Goal: Task Accomplishment & Management: Manage account settings

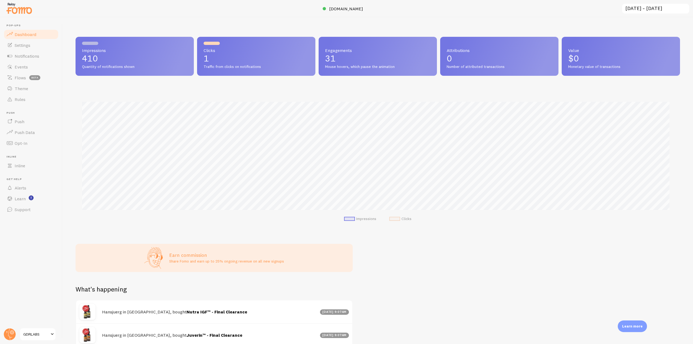
scroll to position [270521, 270063]
click at [26, 13] on img at bounding box center [19, 8] width 27 height 14
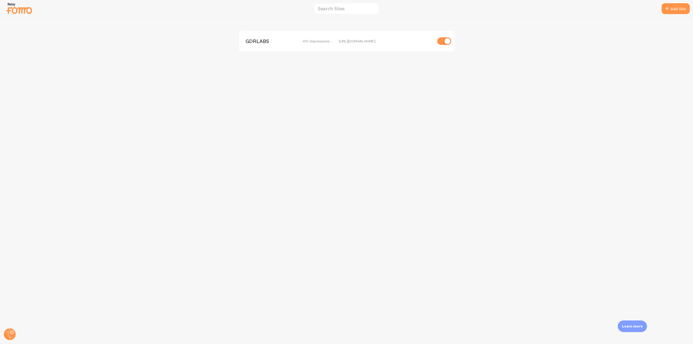
click at [268, 39] on span "GDRLABS" at bounding box center [267, 41] width 44 height 5
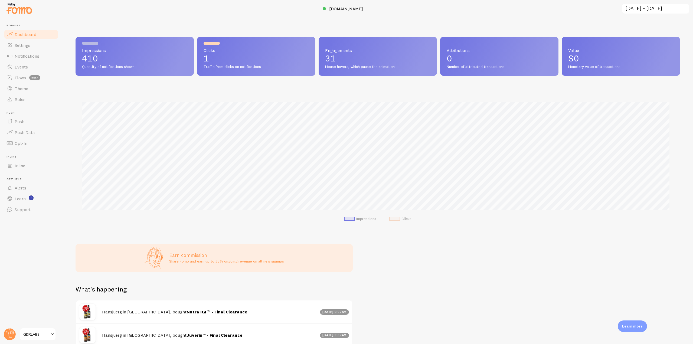
scroll to position [142, 600]
click at [35, 54] on span "Notifications" at bounding box center [27, 55] width 25 height 5
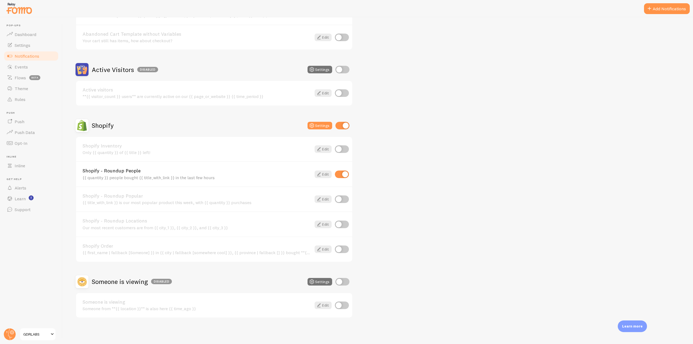
scroll to position [11, 0]
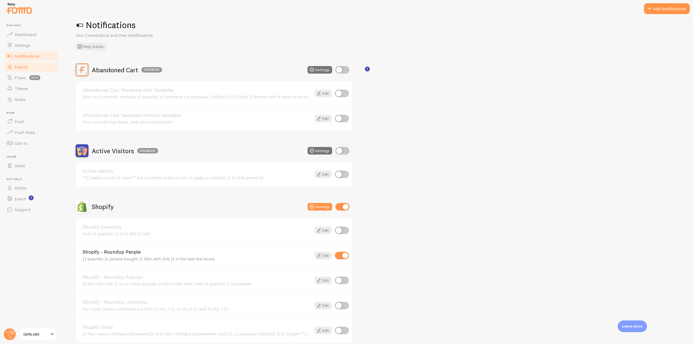
click at [25, 70] on link "Events" at bounding box center [31, 66] width 56 height 11
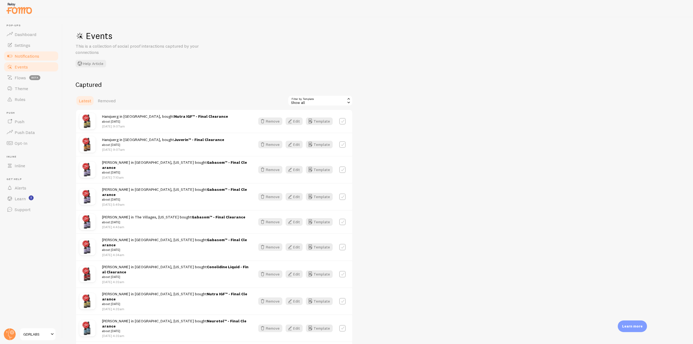
click at [38, 56] on span "Notifications" at bounding box center [27, 55] width 25 height 5
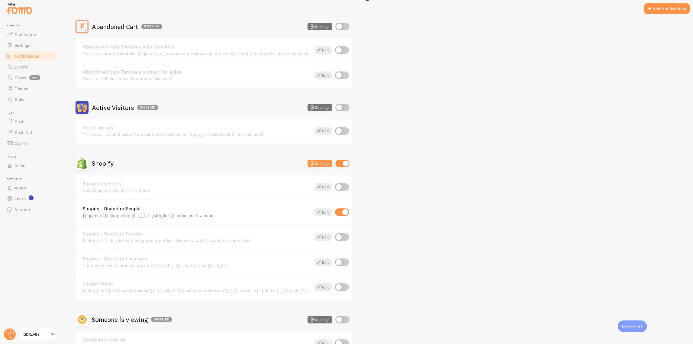
scroll to position [92, 0]
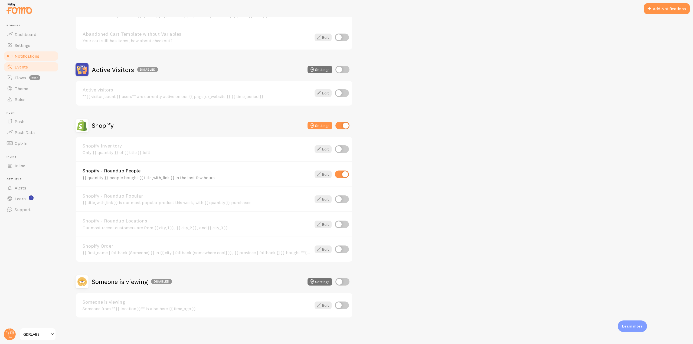
click at [25, 65] on span "Events" at bounding box center [21, 66] width 13 height 5
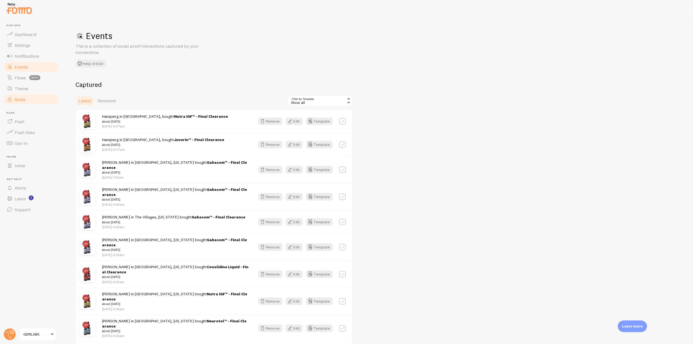
click at [20, 98] on span "Rules" at bounding box center [20, 99] width 11 height 5
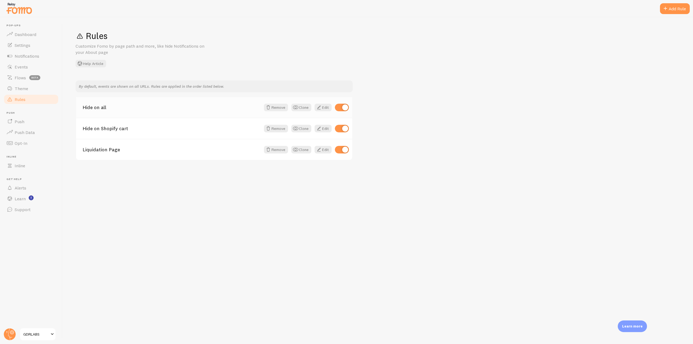
click at [314, 110] on div "Remove Clone Edit" at bounding box center [305, 108] width 88 height 8
click at [319, 108] on span at bounding box center [319, 107] width 6 height 6
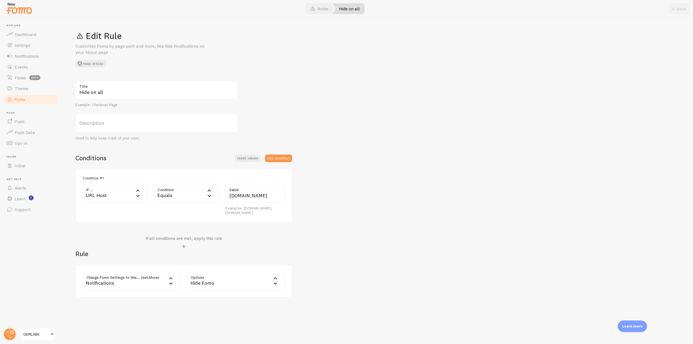
click at [30, 100] on link "Rules" at bounding box center [31, 99] width 56 height 11
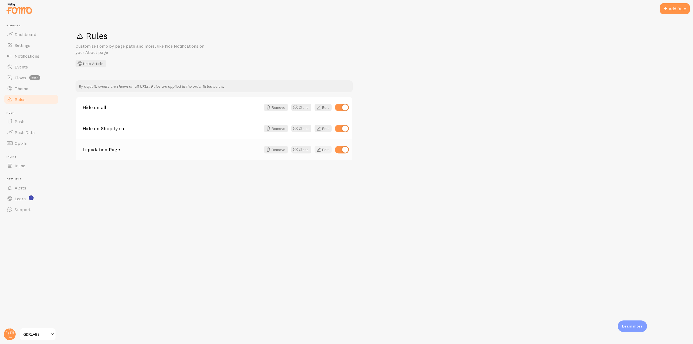
click at [316, 151] on span at bounding box center [319, 149] width 6 height 6
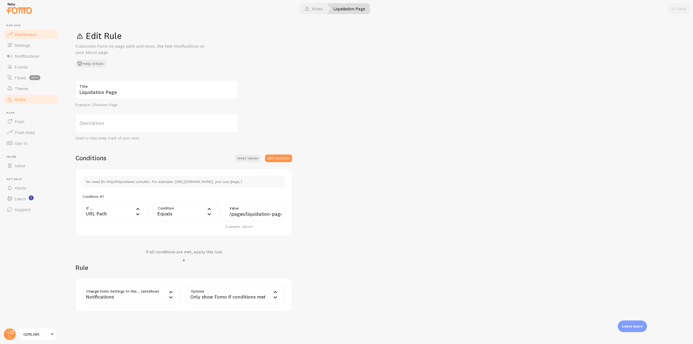
click at [27, 36] on span "Dashboard" at bounding box center [26, 34] width 22 height 5
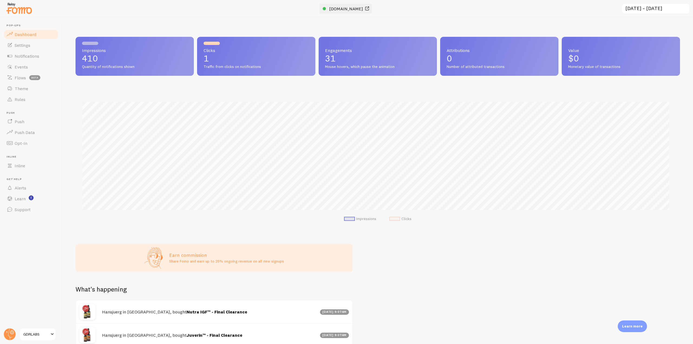
scroll to position [142, 600]
click at [341, 10] on span "[DOMAIN_NAME]" at bounding box center [346, 8] width 34 height 5
click at [28, 102] on link "Rules" at bounding box center [31, 99] width 56 height 11
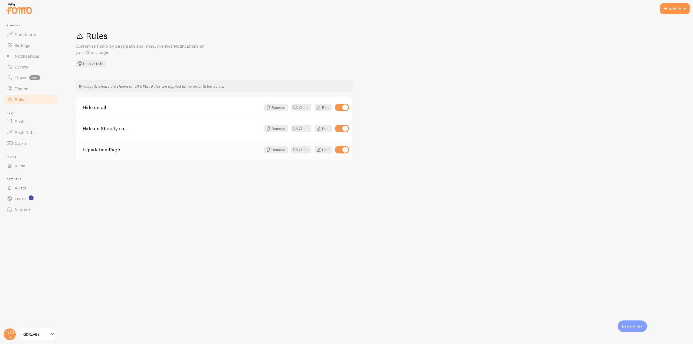
click at [150, 152] on div "Liquidation Page Remove Clone Edit" at bounding box center [214, 149] width 276 height 21
click at [318, 150] on span at bounding box center [319, 149] width 6 height 6
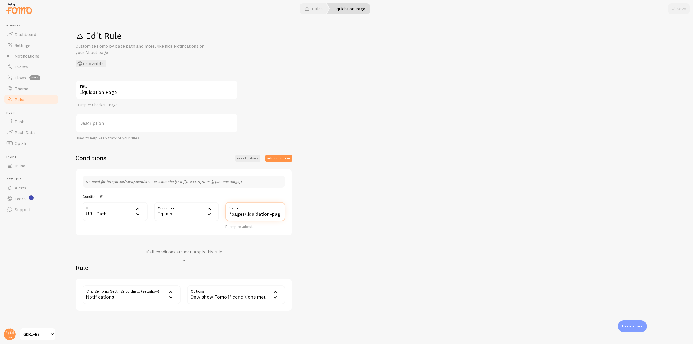
drag, startPoint x: 228, startPoint y: 216, endPoint x: 298, endPoint y: 216, distance: 70.1
click at [298, 216] on div "Liquidation Page Title Example: Checkout Page Description Used to help keep tra…" at bounding box center [378, 195] width 604 height 231
click at [30, 99] on link "Rules" at bounding box center [31, 99] width 56 height 11
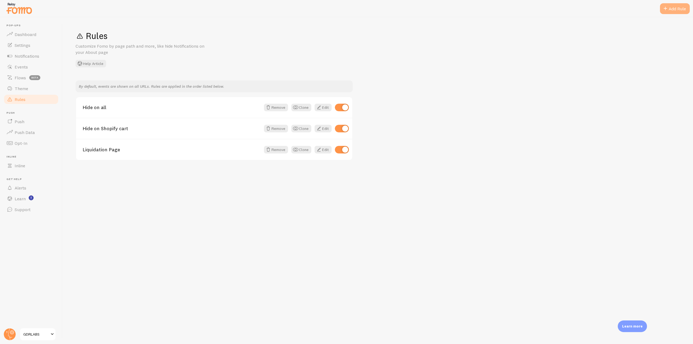
click at [677, 10] on div "Add Rule" at bounding box center [675, 8] width 30 height 11
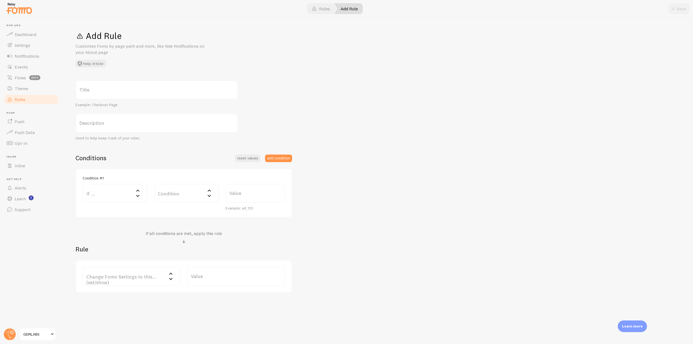
click at [109, 92] on label "Title" at bounding box center [157, 89] width 162 height 19
click at [109, 92] on input "Title" at bounding box center [157, 89] width 162 height 19
type input "Hide Shopify Order Notifications"
click at [130, 192] on label "If ..." at bounding box center [115, 193] width 65 height 19
click at [117, 211] on li "URL Path" at bounding box center [115, 210] width 64 height 9
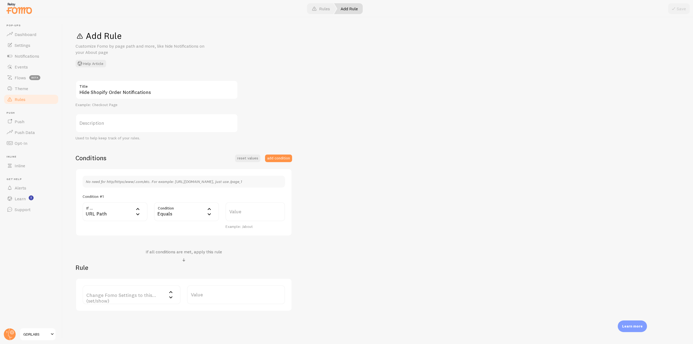
click at [186, 212] on div "Equals" at bounding box center [186, 211] width 65 height 19
click at [184, 267] on li "Does Not Contain" at bounding box center [187, 266] width 64 height 9
click at [241, 215] on label "Value" at bounding box center [255, 211] width 60 height 19
click at [241, 215] on input "Value" at bounding box center [255, 211] width 60 height 19
type input "ShoipifyOrder"
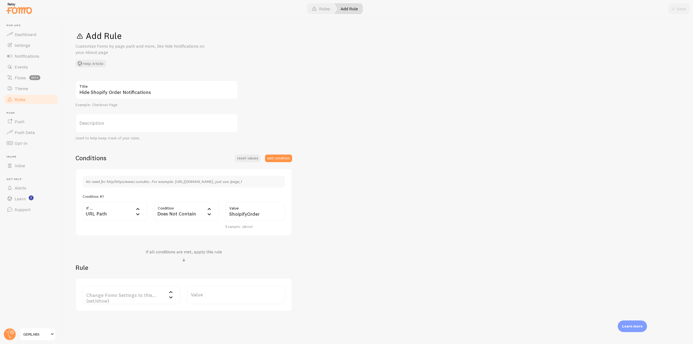
click at [138, 296] on label "Change Fomo Settings to this... (set/show)" at bounding box center [132, 294] width 98 height 19
click at [126, 330] on li "Only Show Template" at bounding box center [131, 330] width 97 height 9
click at [226, 292] on label "Template" at bounding box center [236, 294] width 98 height 19
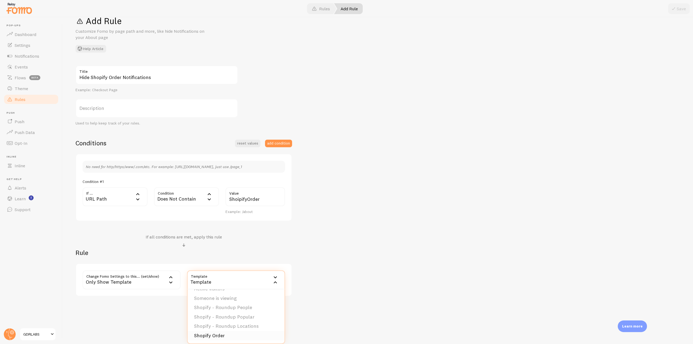
click at [228, 335] on li "Shopify Order" at bounding box center [236, 335] width 97 height 9
click at [158, 278] on div "Only Show Template" at bounding box center [132, 279] width 98 height 19
click at [134, 304] on li "Do Not Show Template" at bounding box center [131, 305] width 97 height 9
click at [223, 276] on label "Template" at bounding box center [236, 279] width 98 height 19
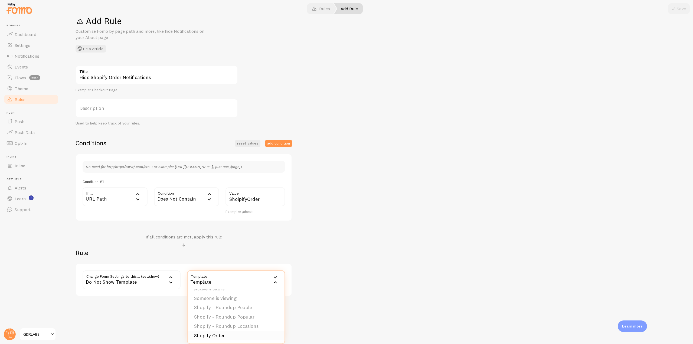
click at [229, 337] on li "Shopify Order" at bounding box center [236, 335] width 97 height 9
click at [285, 143] on button "add condition" at bounding box center [278, 144] width 27 height 8
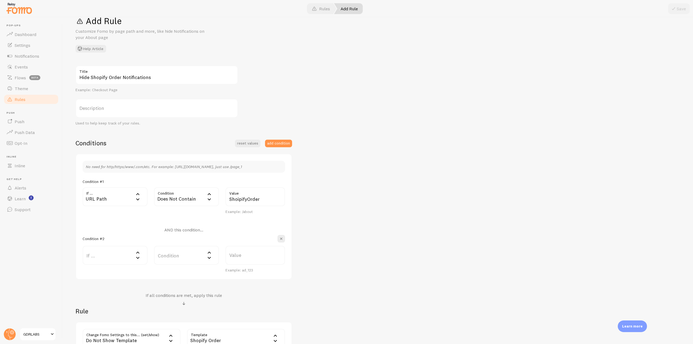
scroll to position [73, 0]
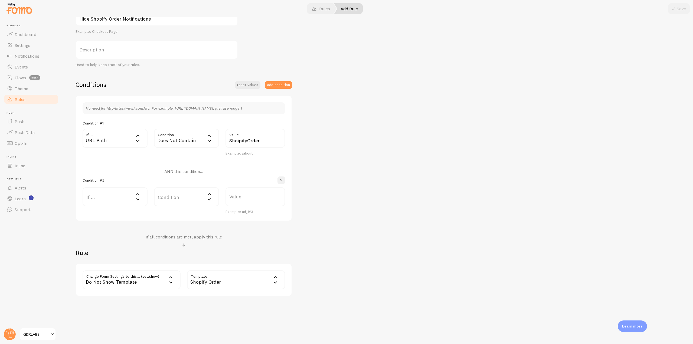
click at [278, 179] on button "button" at bounding box center [281, 180] width 8 height 8
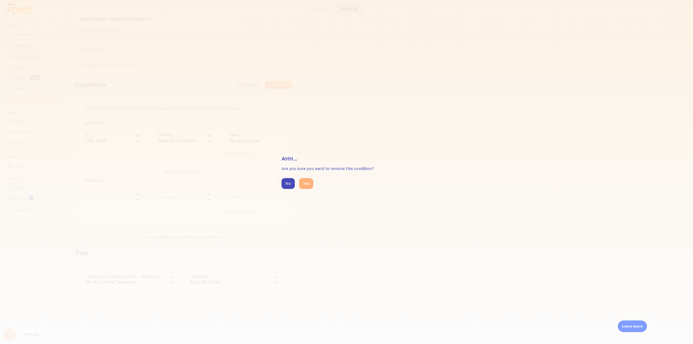
click at [303, 187] on button "Yes" at bounding box center [306, 183] width 14 height 11
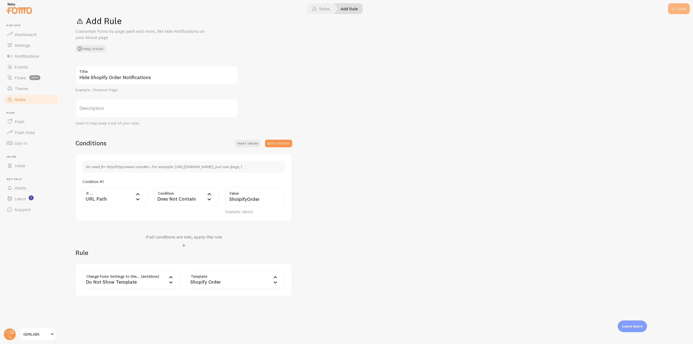
click at [676, 9] on span at bounding box center [673, 8] width 6 height 6
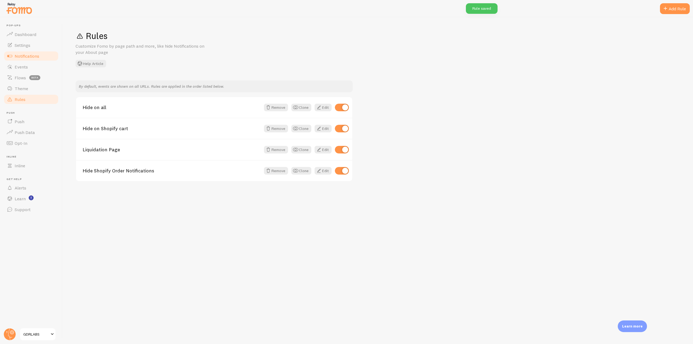
click at [34, 57] on span "Notifications" at bounding box center [27, 55] width 25 height 5
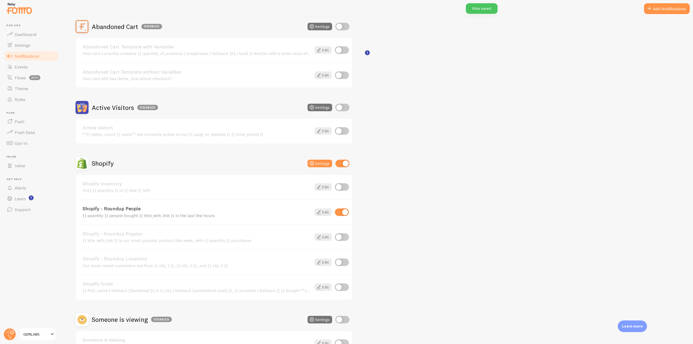
scroll to position [92, 0]
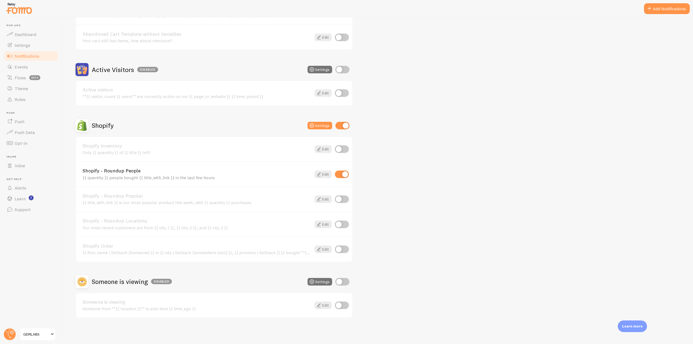
click at [337, 248] on input "checkbox" at bounding box center [342, 249] width 14 height 8
checkbox input "true"
